Goal: Information Seeking & Learning: Learn about a topic

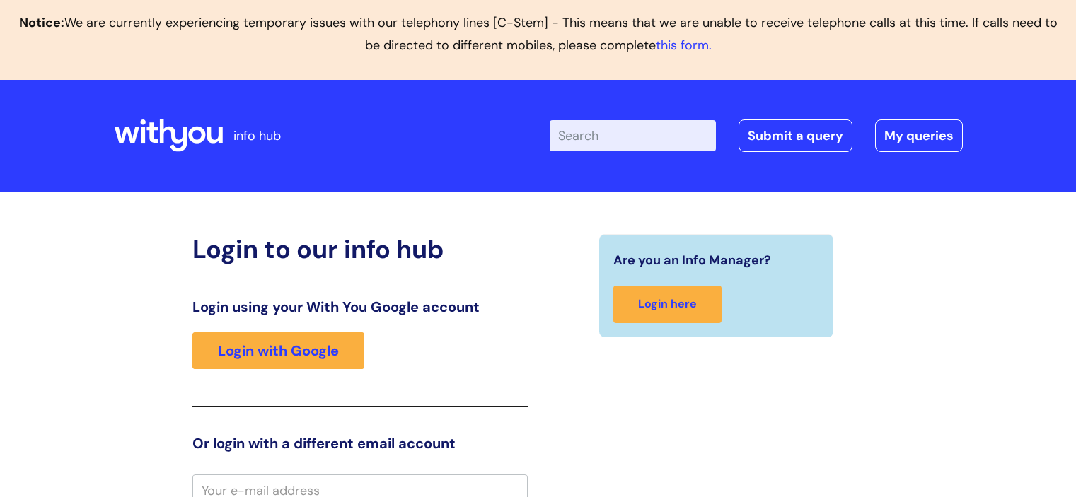
scroll to position [9, 0]
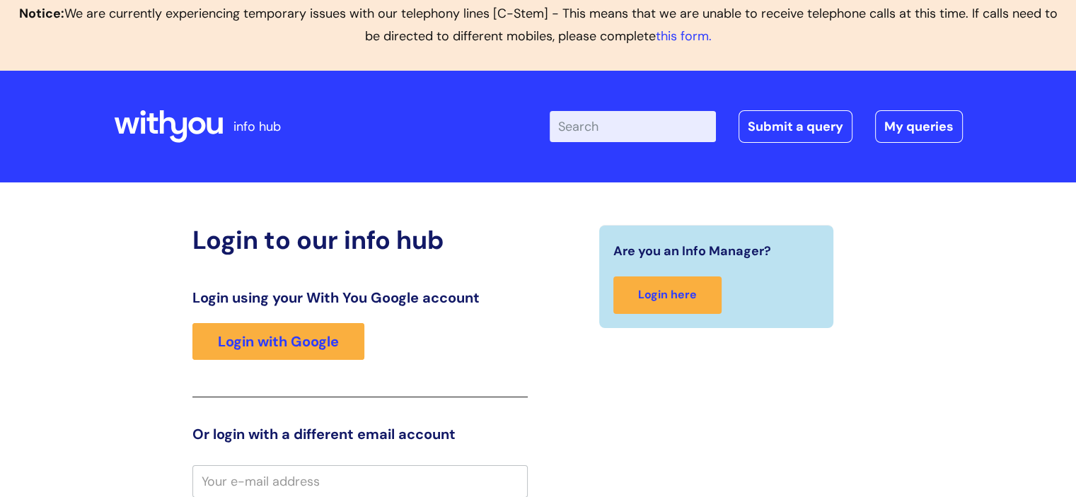
click at [616, 117] on input "Enter your search term here..." at bounding box center [633, 126] width 166 height 31
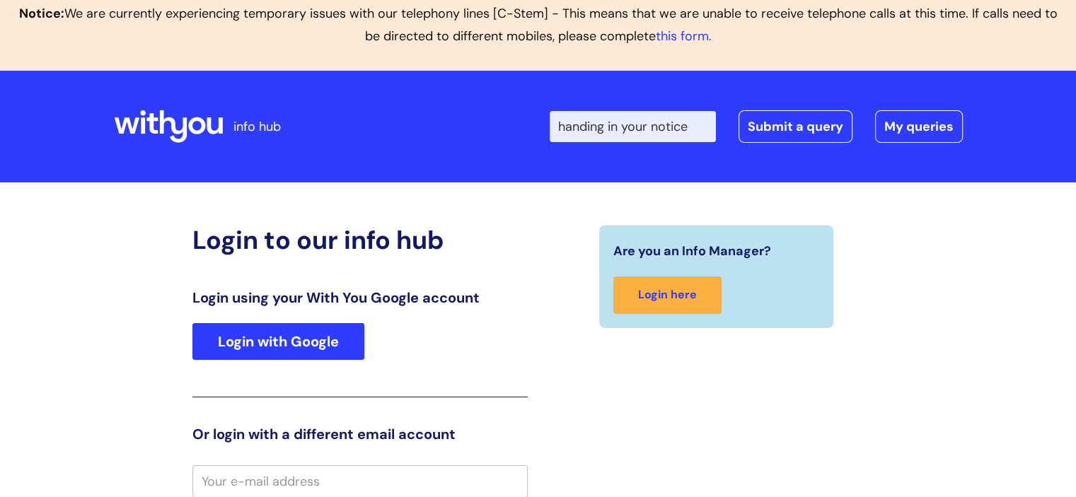
type input "handing in your notice"
click at [305, 344] on link "Login with Google" at bounding box center [278, 341] width 172 height 37
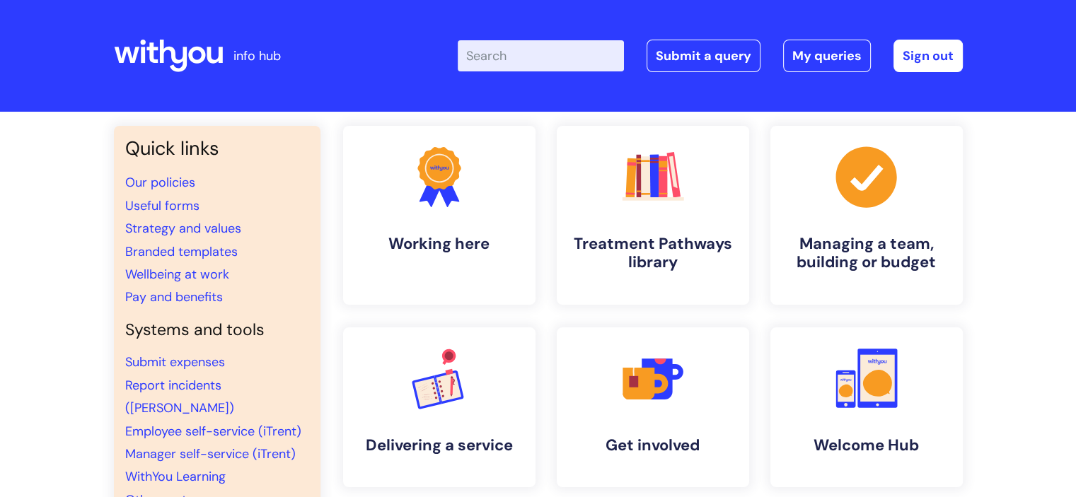
click at [506, 50] on input "Enter your search term here..." at bounding box center [541, 55] width 166 height 31
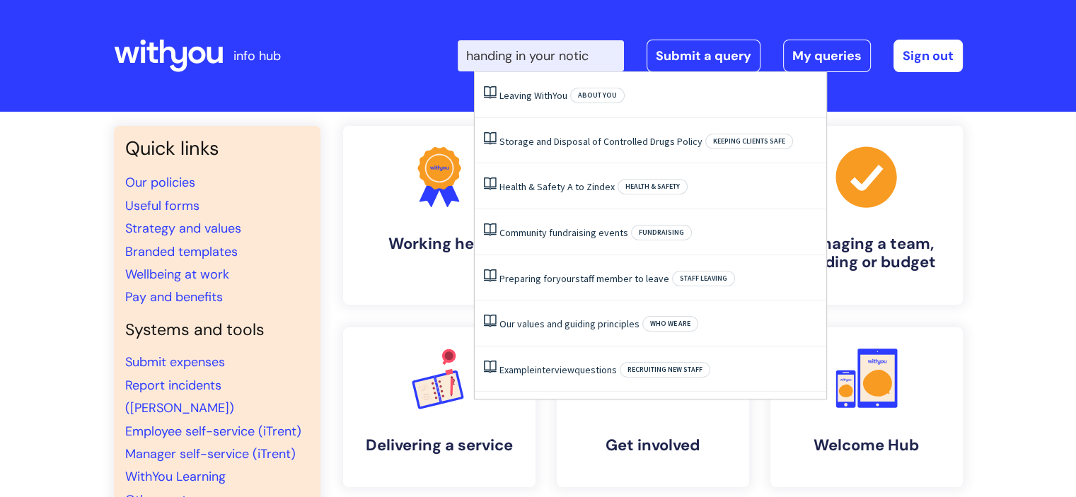
type input "handing in your notice"
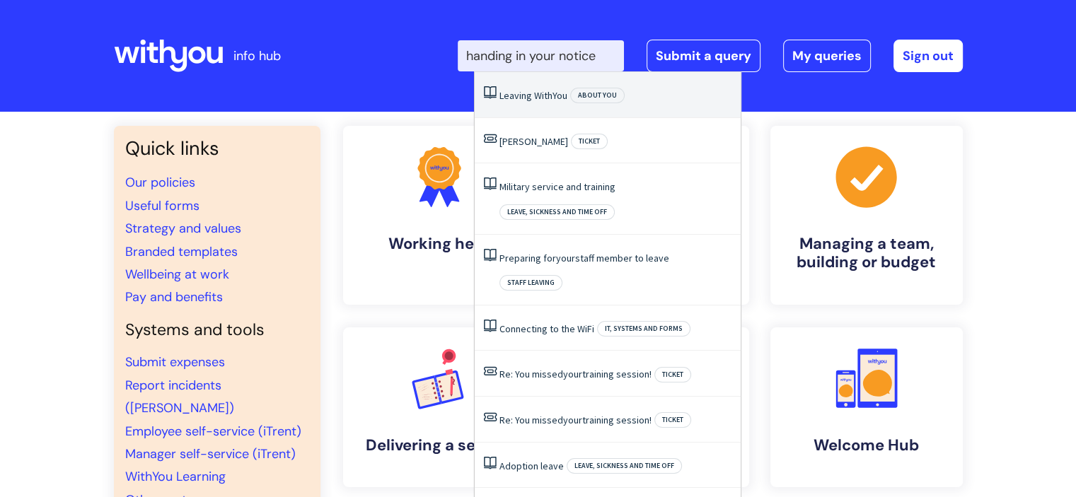
click at [543, 87] on li "Leaving With You About you" at bounding box center [608, 95] width 266 height 46
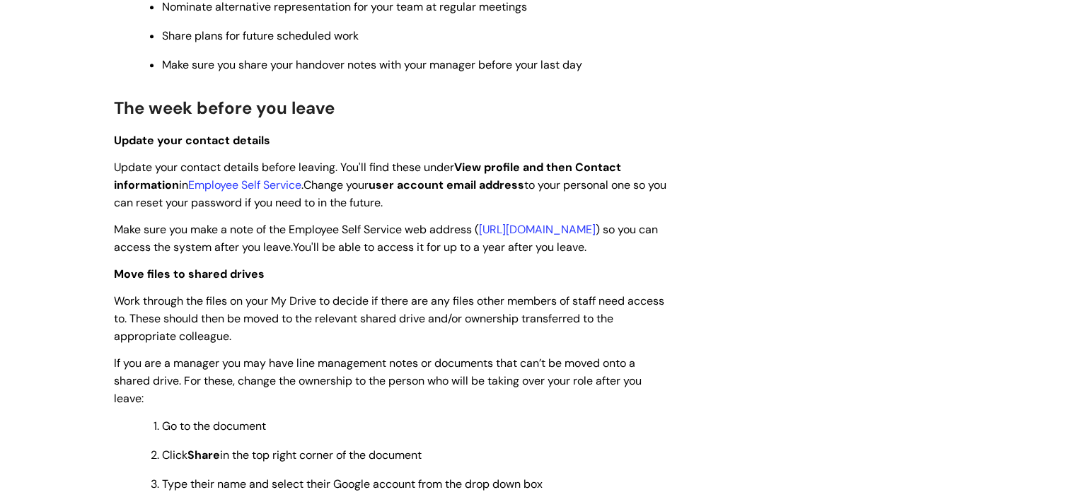
scroll to position [1873, 0]
